Goal: Navigation & Orientation: Find specific page/section

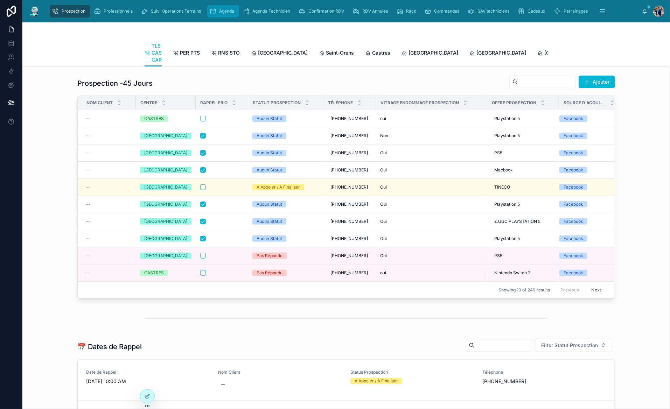
click at [213, 14] on icon "scrollable content" at bounding box center [212, 11] width 7 height 7
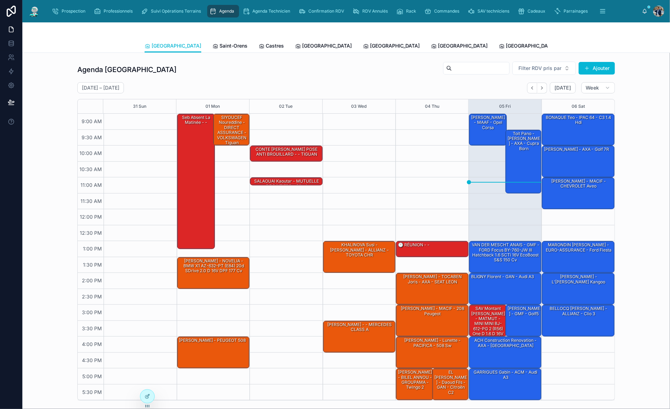
click at [540, 89] on icon "Next" at bounding box center [541, 87] width 5 height 5
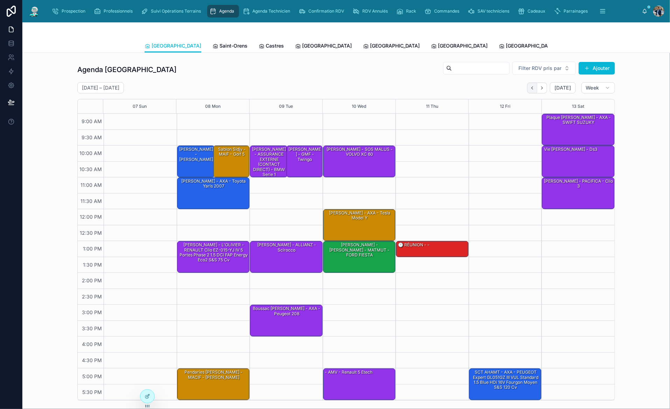
click at [531, 89] on icon "Back" at bounding box center [532, 87] width 5 height 5
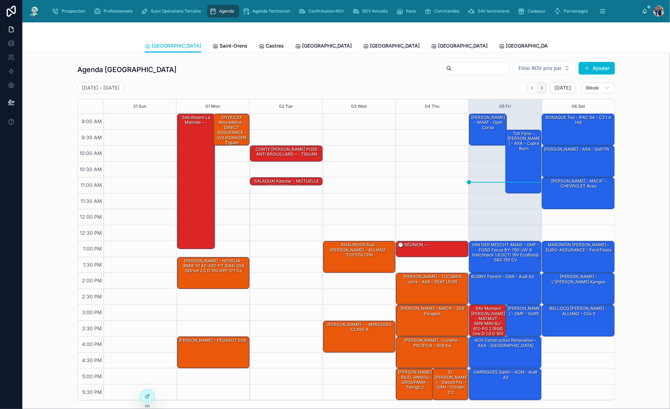
click at [539, 87] on icon "Next" at bounding box center [541, 87] width 5 height 5
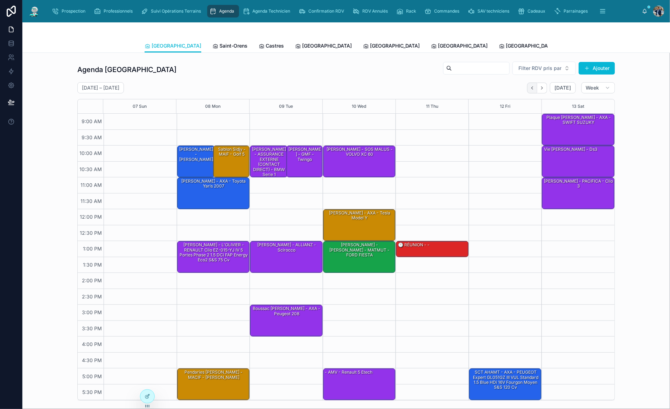
click at [535, 88] on button "Back" at bounding box center [532, 88] width 10 height 11
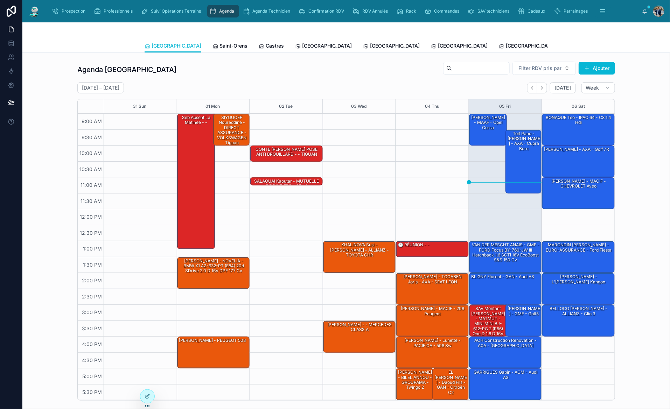
click at [501, 168] on div "9:00 AM – 10:00 AM [PERSON_NAME] - MAAF - Opel corsa 1:00 PM – 2:00 PM VAN DER …" at bounding box center [505, 257] width 73 height 287
click at [507, 167] on div "Toit pano - [PERSON_NAME] - AXA - cupra born" at bounding box center [524, 161] width 34 height 62
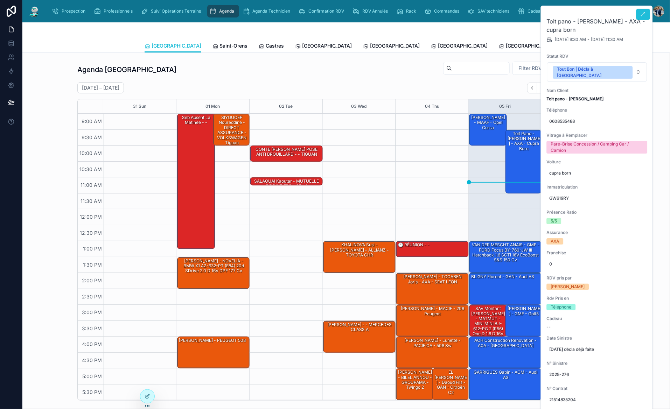
click at [642, 15] on icon at bounding box center [644, 15] width 6 height 6
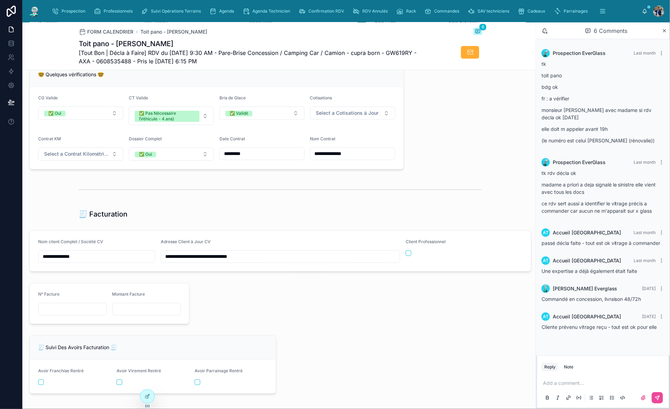
scroll to position [1091, 0]
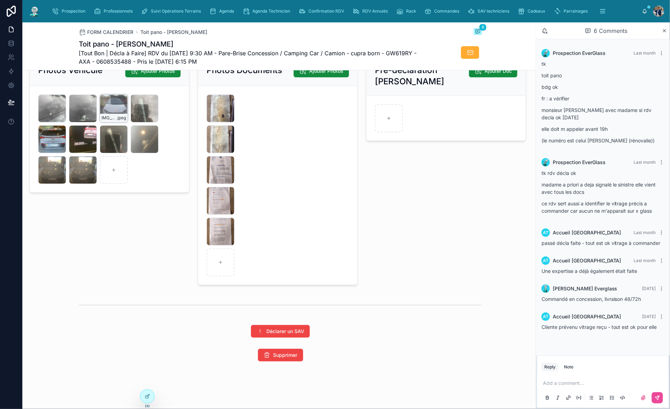
click at [115, 110] on div "IMG_0403 .jpeg" at bounding box center [114, 109] width 28 height 28
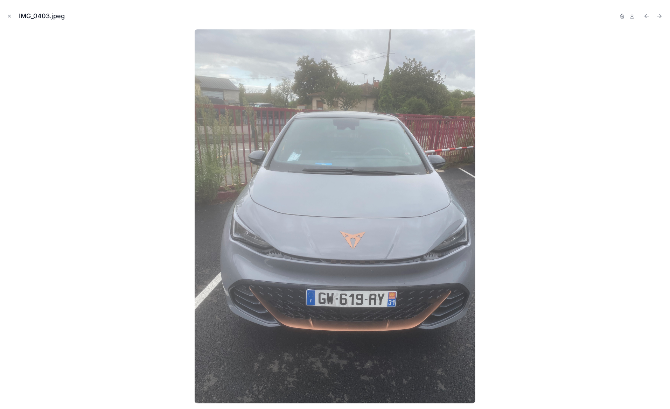
click at [11, 15] on icon "Close modal" at bounding box center [9, 16] width 2 height 2
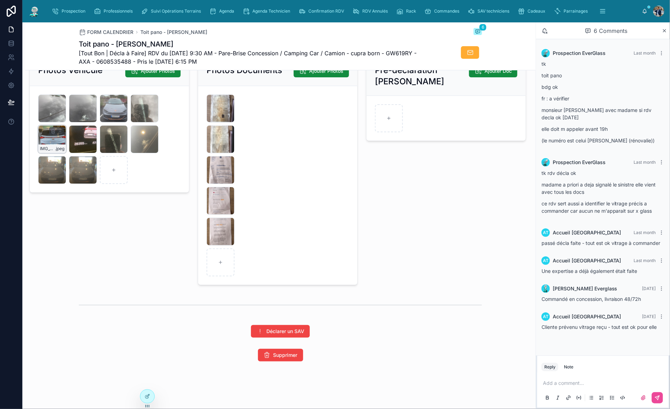
click at [55, 143] on div "IMG_0570 .jpeg" at bounding box center [52, 139] width 28 height 28
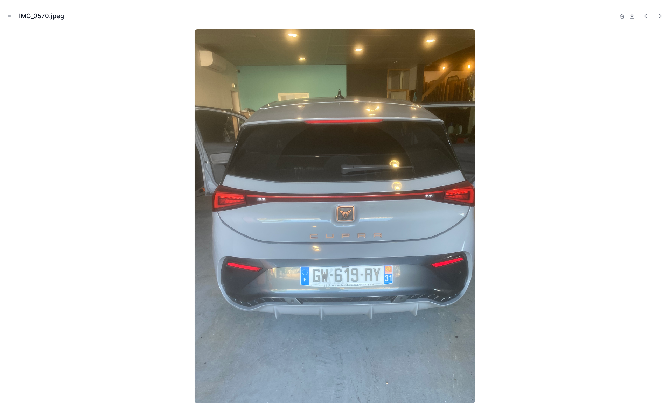
click at [12, 16] on button "Close modal" at bounding box center [10, 16] width 8 height 8
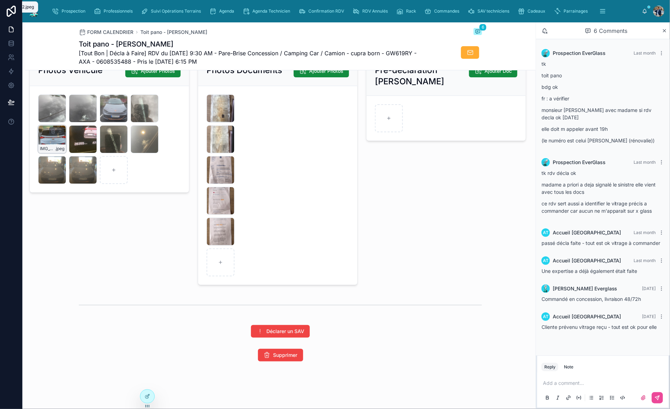
click at [58, 141] on div "IMG_0570 .jpeg" at bounding box center [52, 139] width 28 height 28
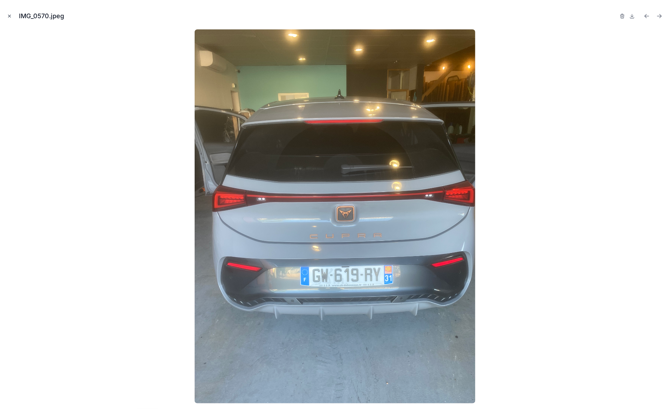
click at [13, 15] on button "Close modal" at bounding box center [10, 16] width 8 height 8
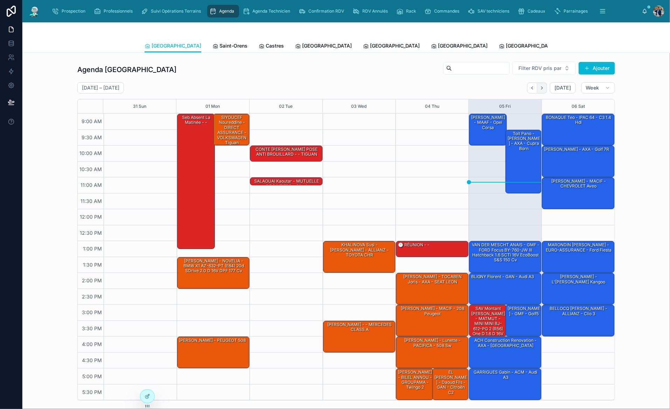
click at [545, 90] on button "Next" at bounding box center [542, 88] width 10 height 11
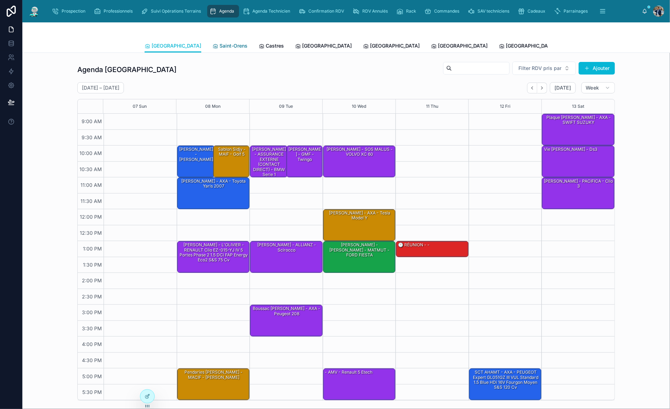
click at [219, 44] on span "Saint-Orens" at bounding box center [233, 45] width 28 height 7
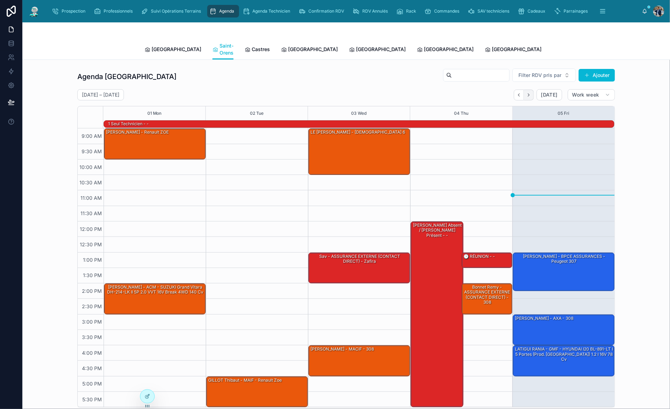
click at [526, 92] on icon "Next" at bounding box center [528, 94] width 5 height 5
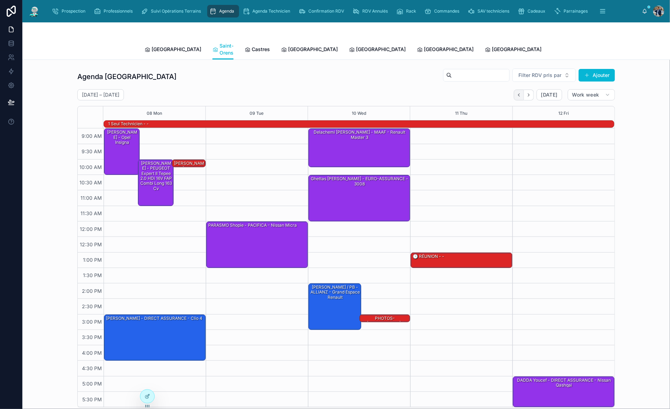
click at [522, 90] on button "Back" at bounding box center [519, 95] width 10 height 11
